Goal: Complete application form: Complete application form

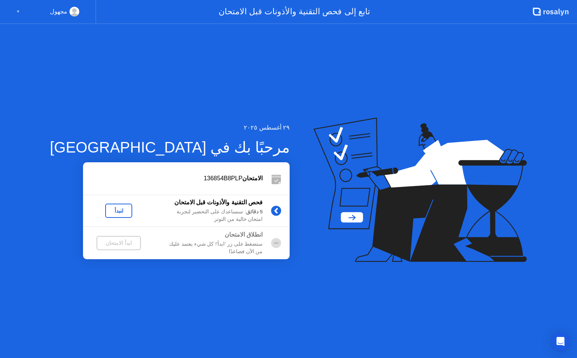
click at [108, 210] on div "لنبدأ" at bounding box center [118, 211] width 21 height 6
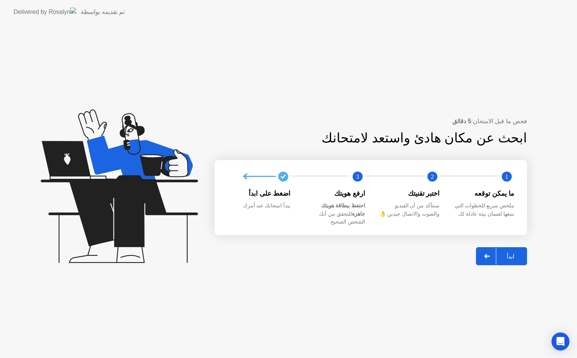
click at [511, 253] on div "ابدأ" at bounding box center [510, 256] width 29 height 7
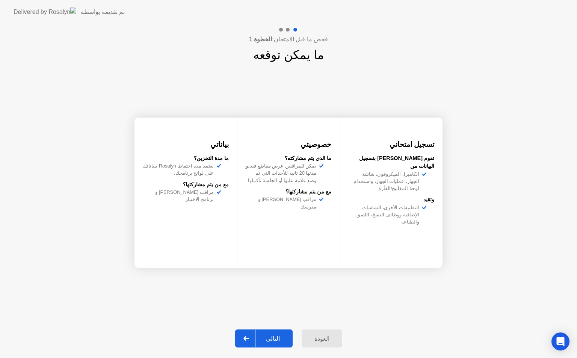
click at [277, 336] on div "التالي" at bounding box center [272, 338] width 35 height 7
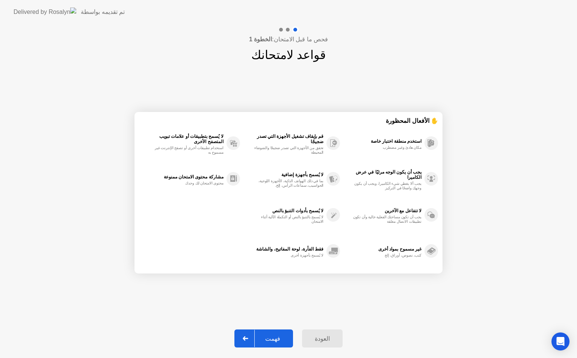
click at [274, 336] on div "فهمت" at bounding box center [273, 338] width 36 height 7
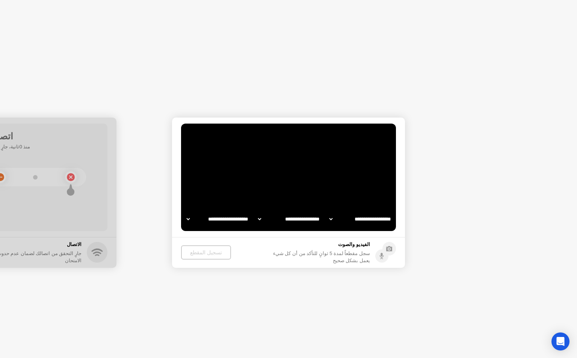
select select "**********"
select select "*******"
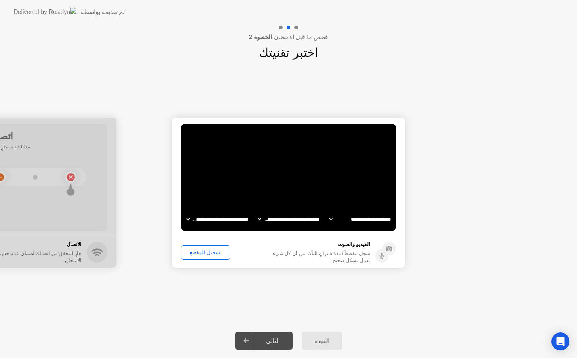
click at [205, 252] on div "تسجيل المقطع" at bounding box center [206, 252] width 44 height 6
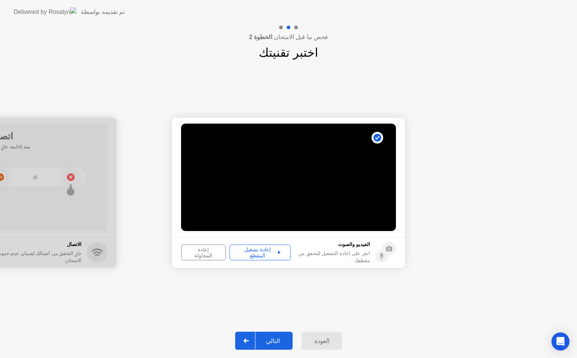
click at [251, 253] on div "إعادة تشغيل المقطع" at bounding box center [260, 252] width 56 height 12
click at [278, 341] on div "التالي" at bounding box center [272, 340] width 35 height 7
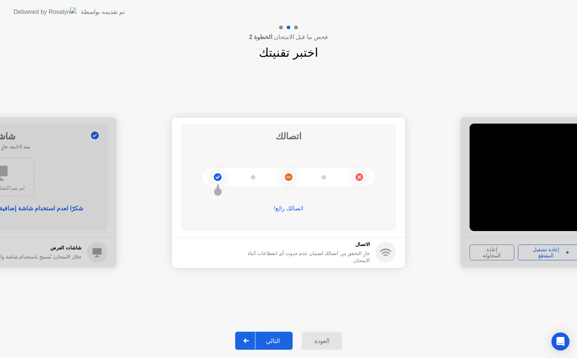
click at [274, 342] on div "التالي" at bounding box center [272, 340] width 35 height 7
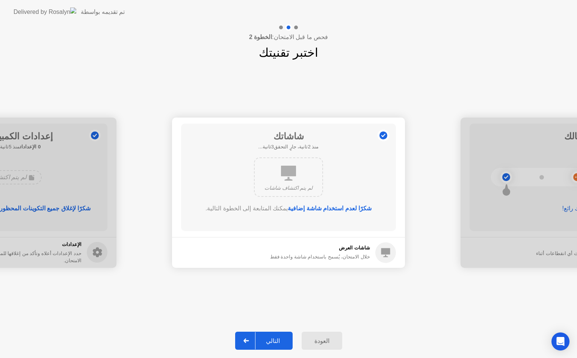
click at [274, 339] on div "التالي" at bounding box center [272, 340] width 35 height 7
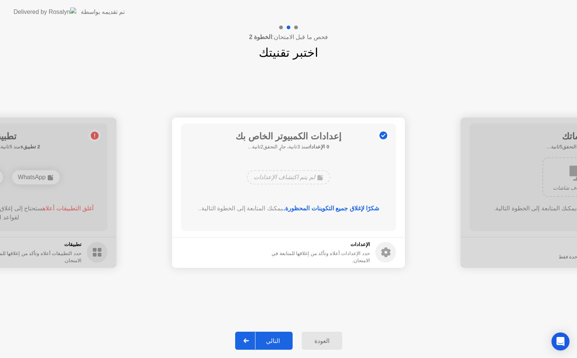
click at [274, 339] on div "التالي" at bounding box center [272, 340] width 35 height 7
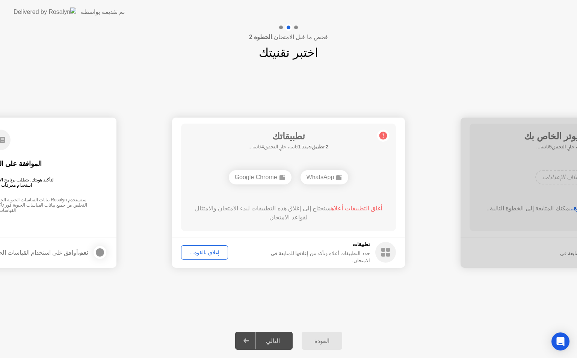
click at [200, 253] on div "إغلاق بالقوة..." at bounding box center [205, 252] width 42 height 6
click at [355, 207] on span "أغلق التطبيق أعلاه" at bounding box center [361, 208] width 45 height 6
click at [352, 209] on span "أغلق التطبيق أعلاه" at bounding box center [361, 208] width 45 height 6
click at [207, 255] on div "إغلاق بالقوة..." at bounding box center [205, 252] width 42 height 6
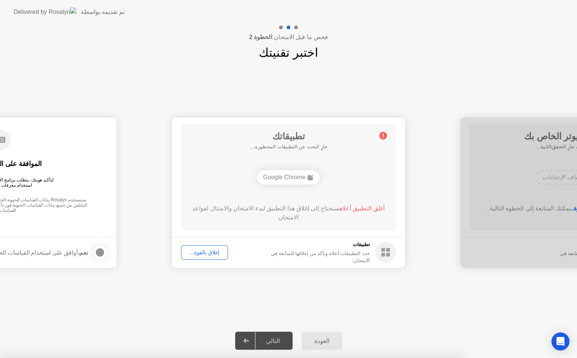
click at [294, 177] on div "Google Chrome" at bounding box center [288, 177] width 63 height 14
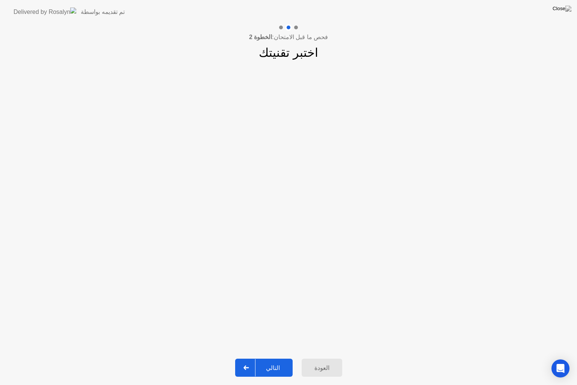
click at [280, 358] on div "التالي" at bounding box center [272, 367] width 35 height 7
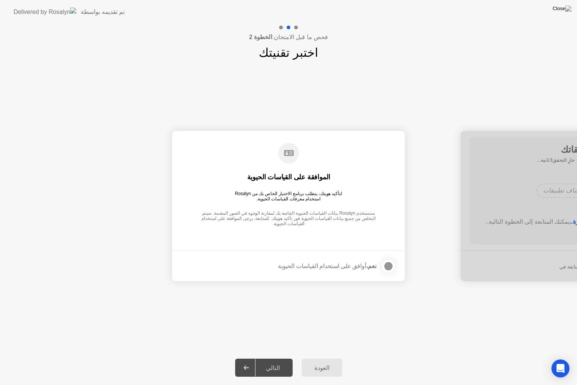
click at [387, 264] on div at bounding box center [388, 265] width 9 height 9
click at [276, 358] on div "التالي" at bounding box center [272, 367] width 35 height 7
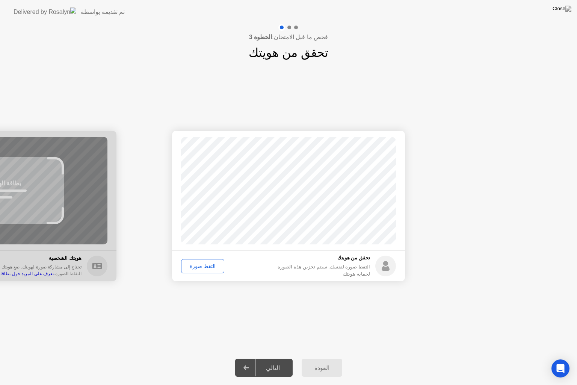
click at [203, 270] on button "التقط صورة" at bounding box center [202, 266] width 43 height 14
click at [281, 358] on div "التالي" at bounding box center [272, 367] width 35 height 7
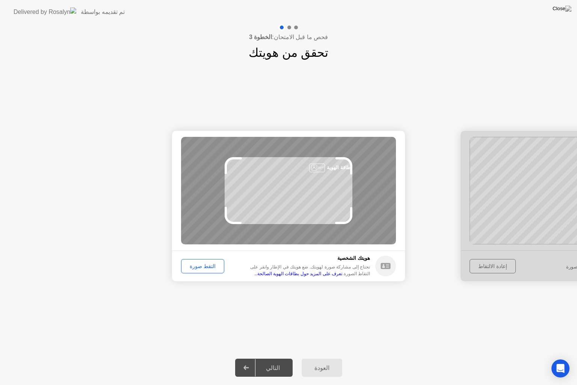
click at [203, 264] on div "التقط صورة" at bounding box center [203, 266] width 38 height 6
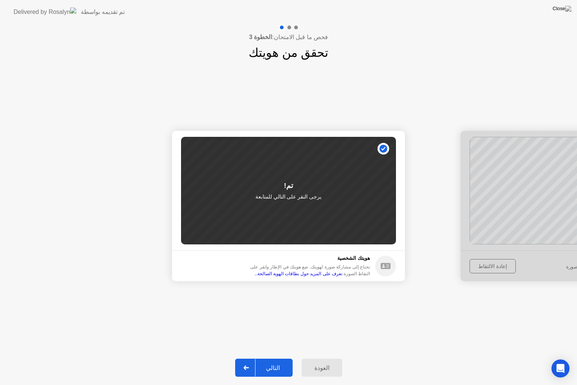
click at [269, 358] on div "التالي" at bounding box center [272, 367] width 35 height 7
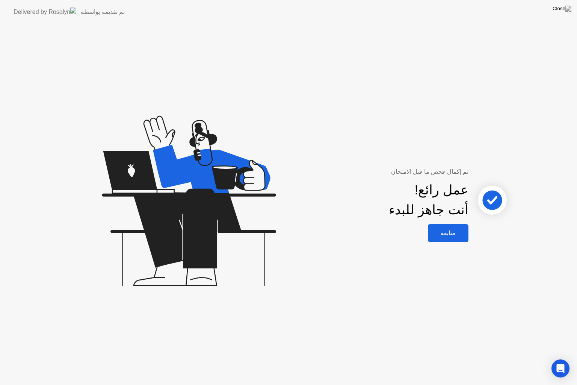
click at [450, 235] on div "متابعة" at bounding box center [448, 232] width 36 height 7
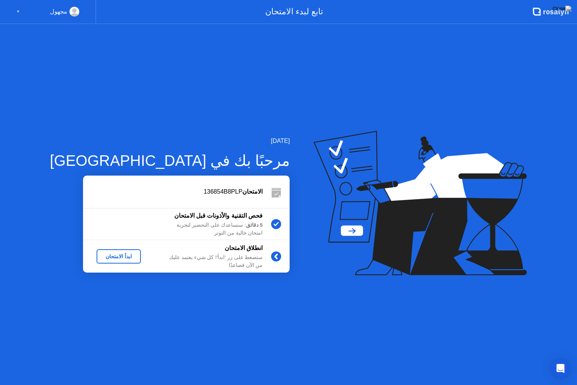
click at [101, 256] on div "ابدأ الامتحان" at bounding box center [119, 256] width 38 height 6
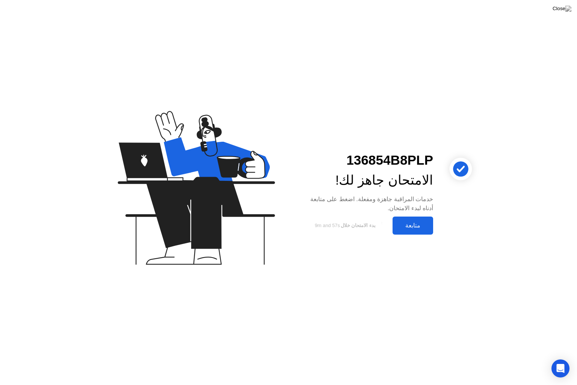
click at [413, 229] on div "متابعة" at bounding box center [413, 225] width 36 height 7
